Goal: Information Seeking & Learning: Compare options

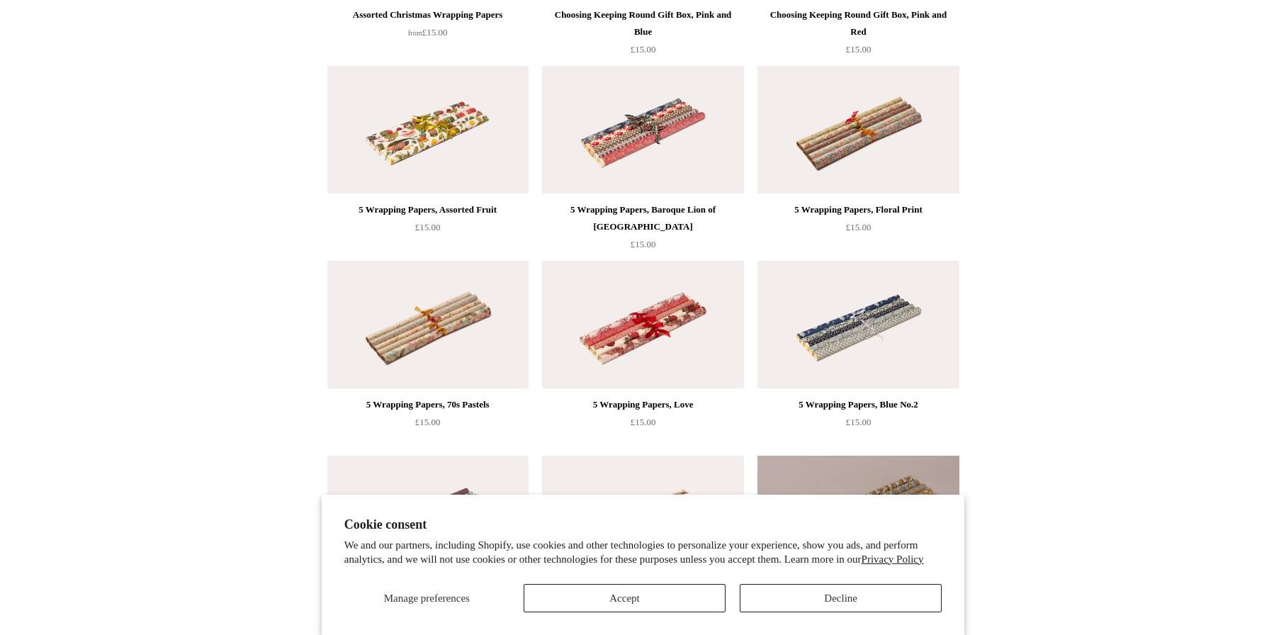
scroll to position [780, 0]
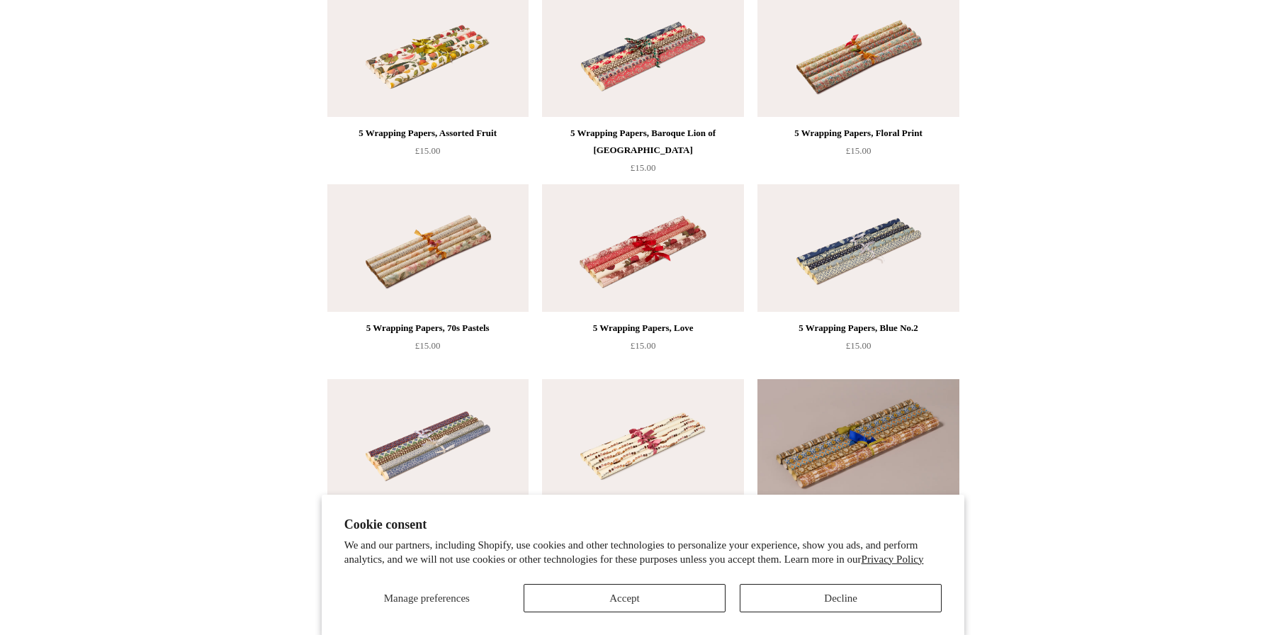
click at [434, 69] on img at bounding box center [427, 53] width 201 height 128
click at [662, 50] on img at bounding box center [642, 53] width 201 height 128
click at [678, 248] on img at bounding box center [642, 248] width 201 height 128
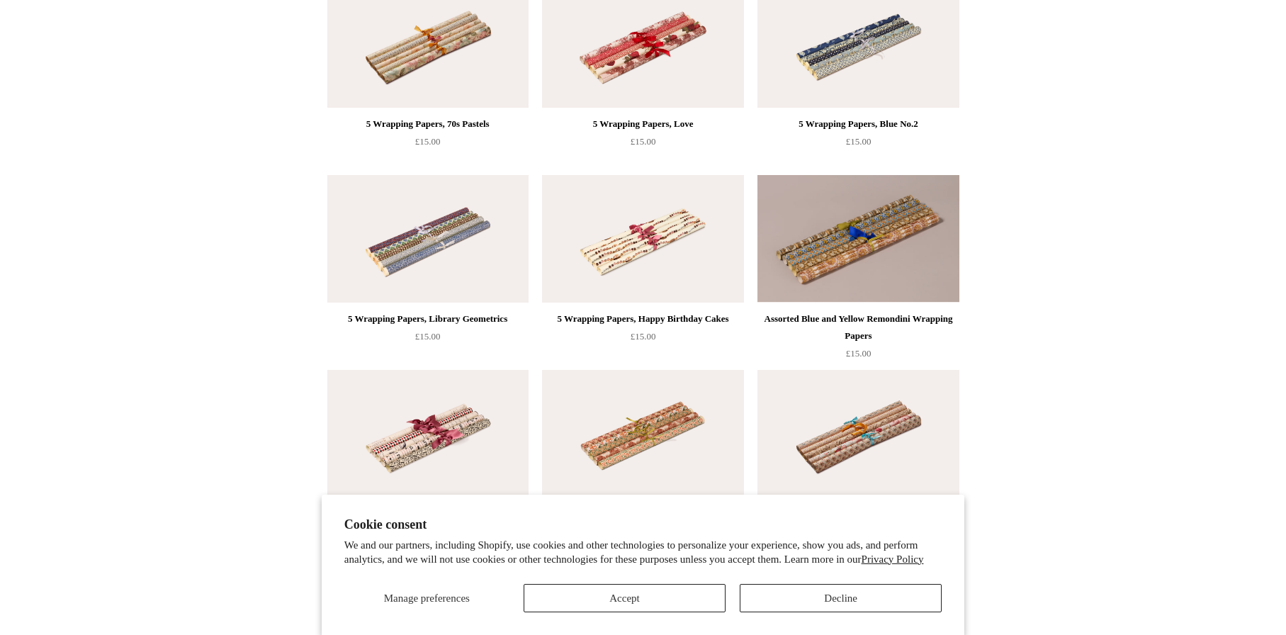
scroll to position [992, 0]
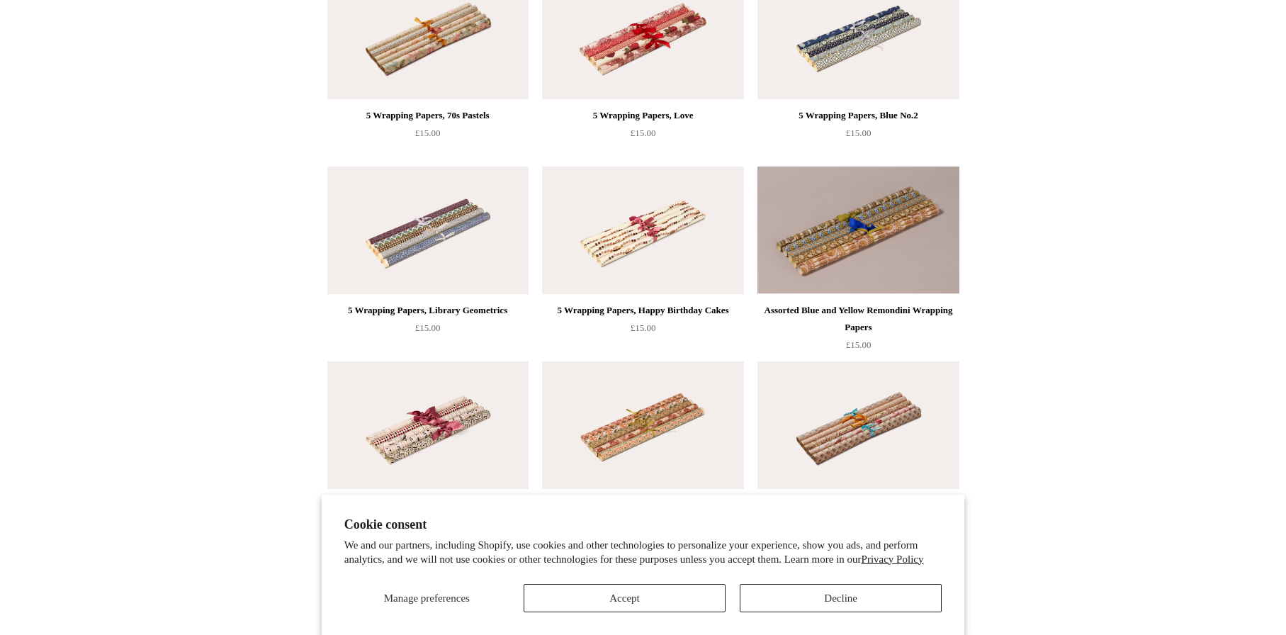
click at [833, 62] on img at bounding box center [858, 36] width 201 height 128
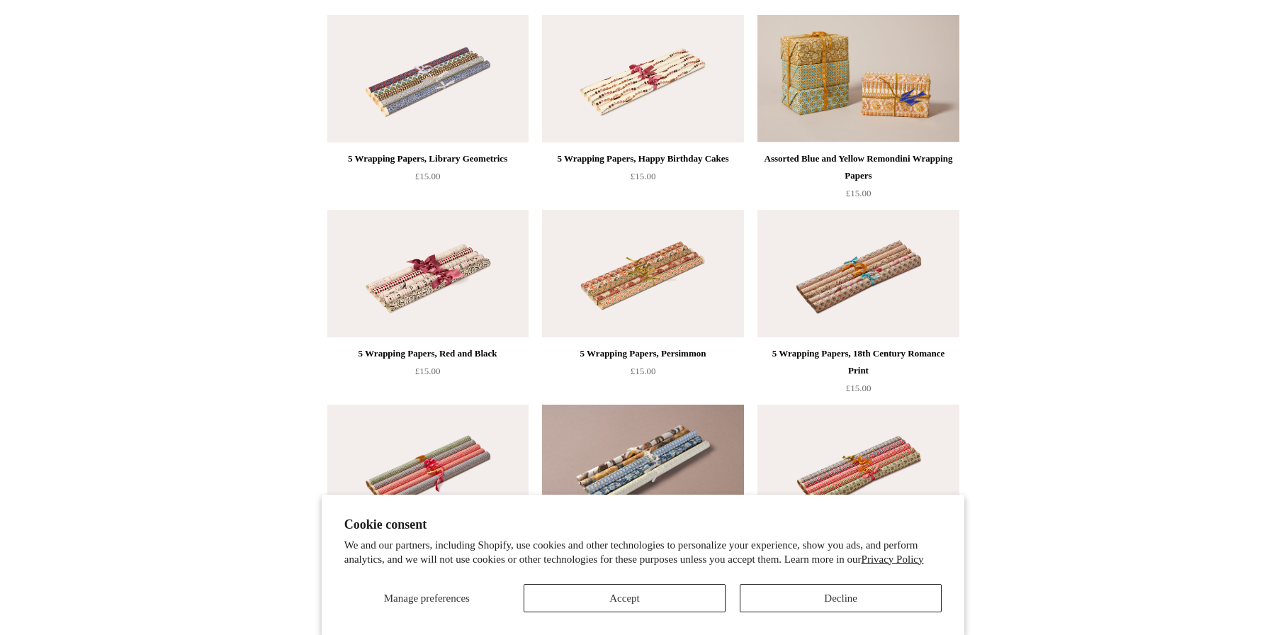
scroll to position [1347, 0]
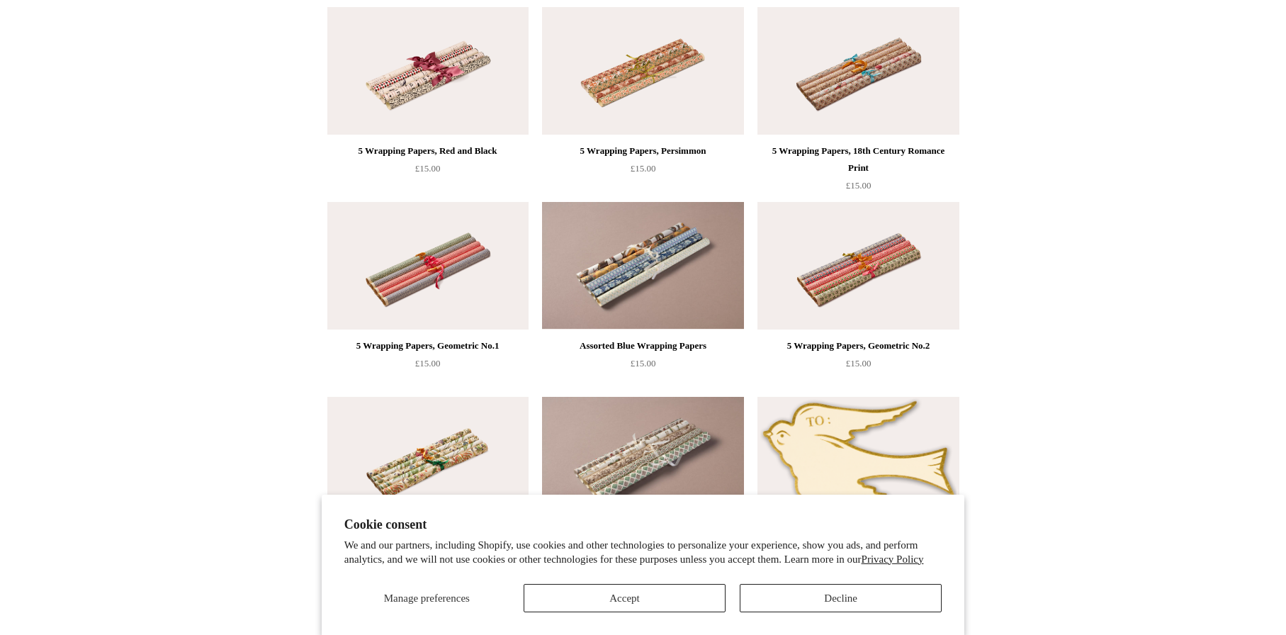
click at [843, 279] on img at bounding box center [858, 266] width 201 height 128
click at [667, 291] on img at bounding box center [642, 266] width 201 height 128
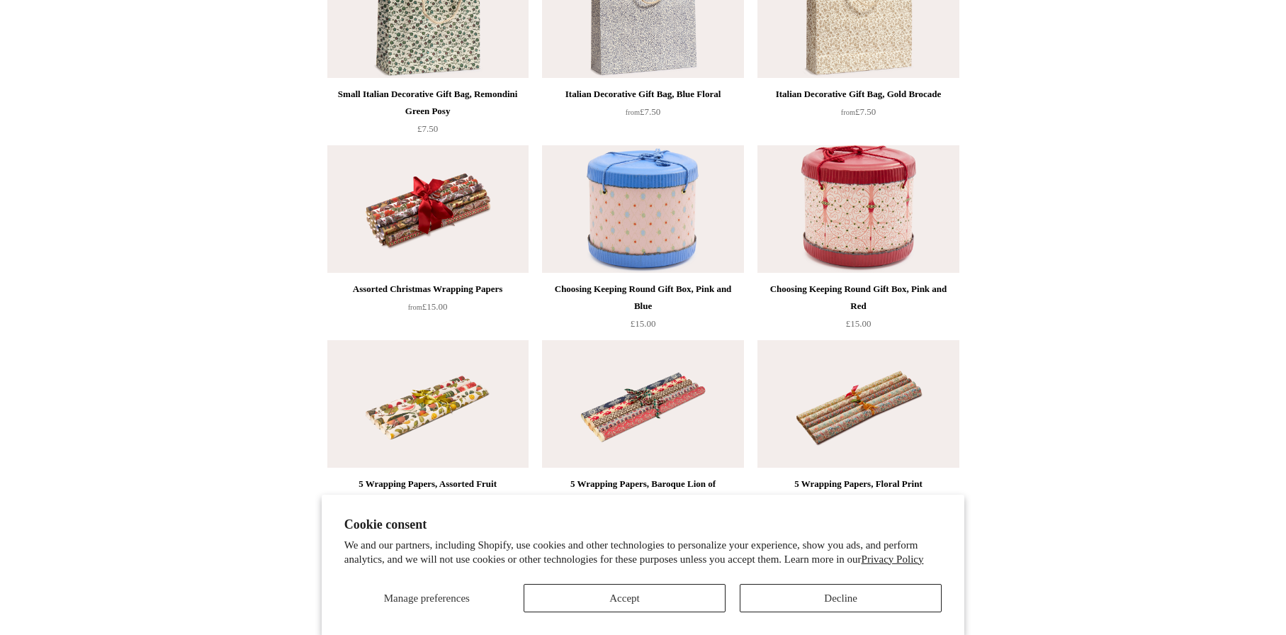
scroll to position [567, 0]
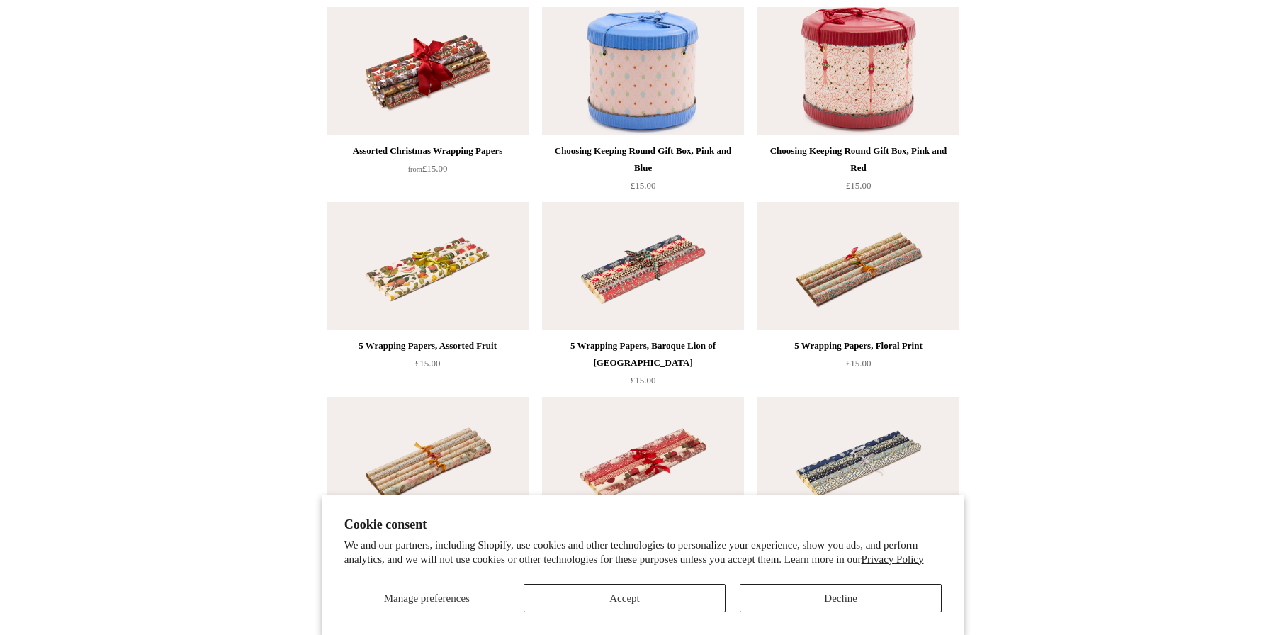
click at [421, 288] on img at bounding box center [427, 266] width 201 height 128
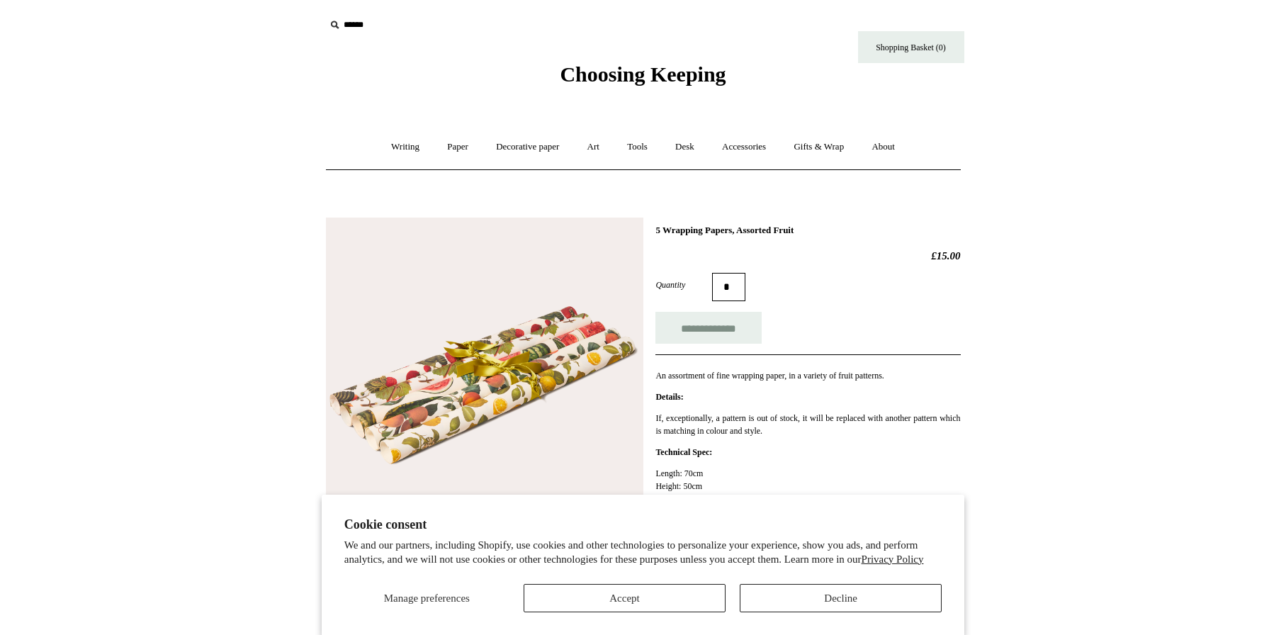
scroll to position [71, 0]
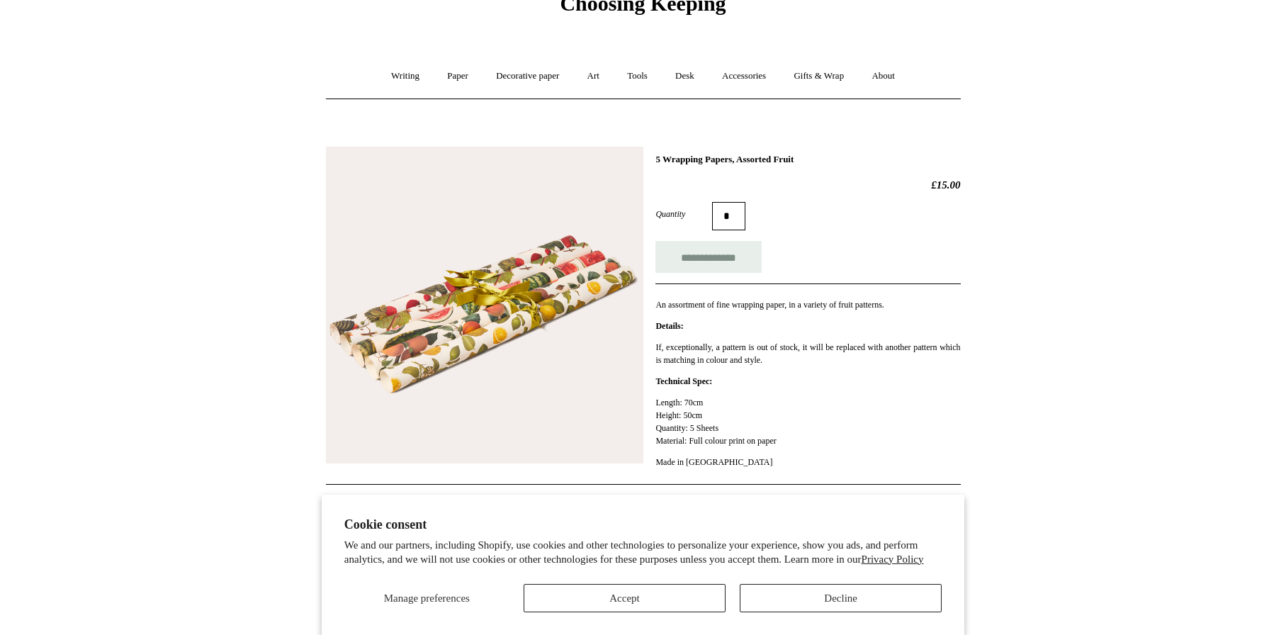
click at [473, 271] on img at bounding box center [485, 306] width 318 height 318
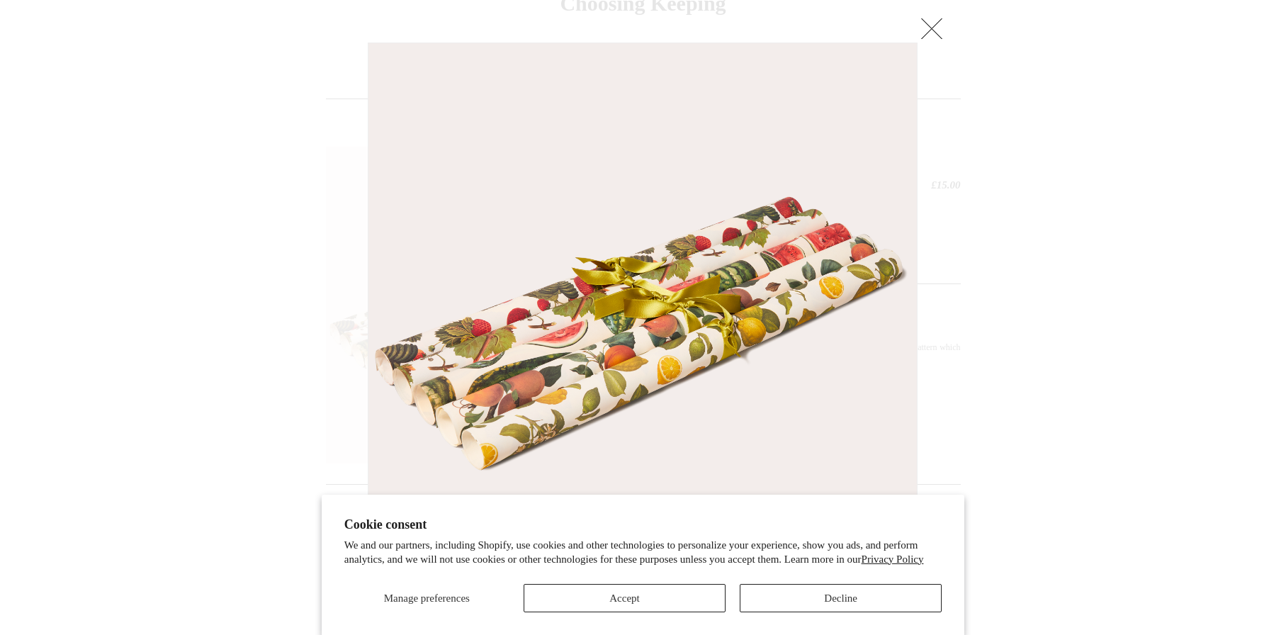
click at [1112, 220] on div at bounding box center [643, 433] width 1286 height 1008
